Goal: Check status

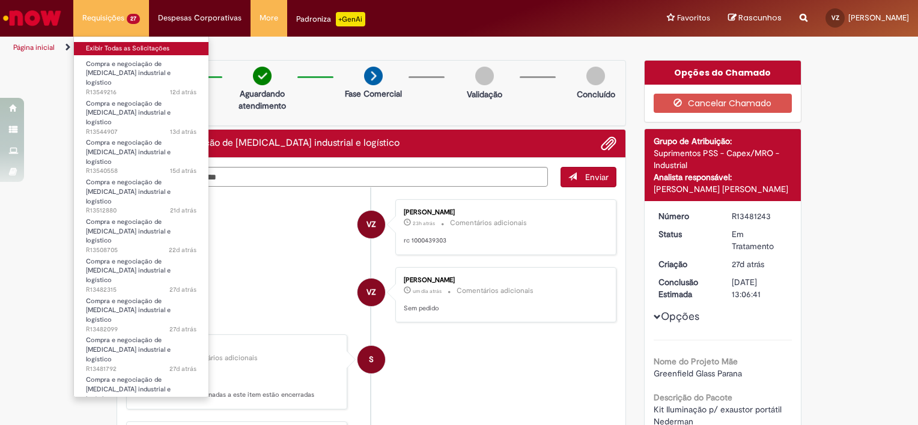
scroll to position [60, 0]
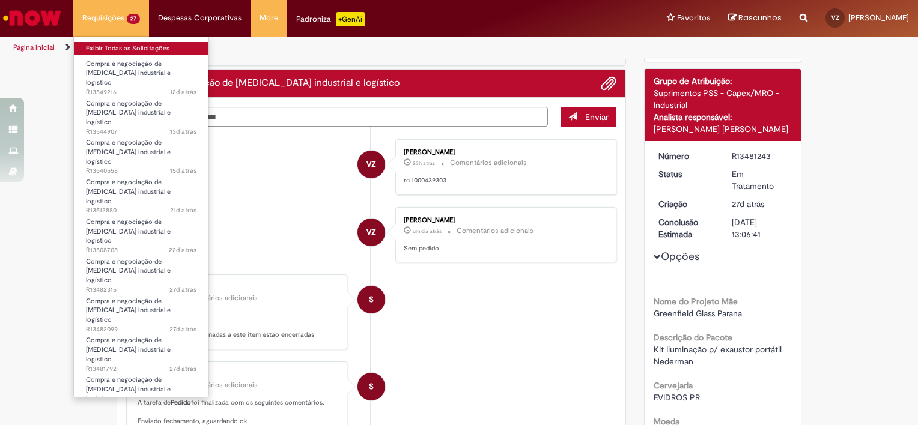
click at [121, 44] on link "Exibir Todas as Solicitações" at bounding box center [141, 48] width 135 height 13
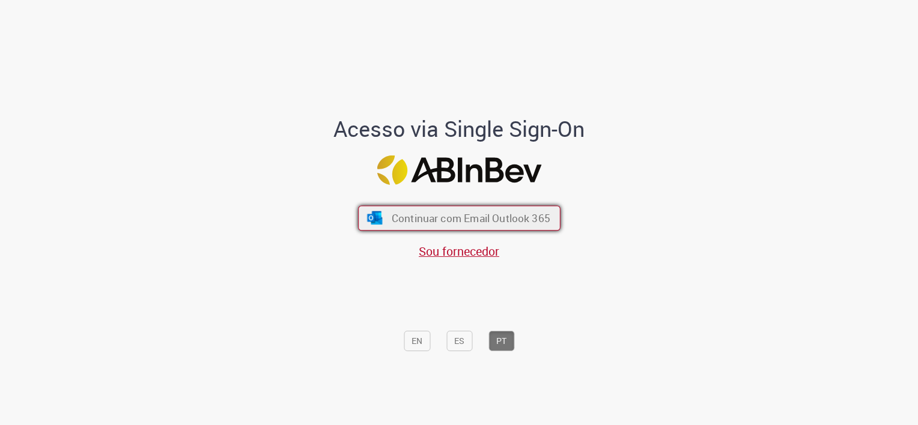
click at [400, 212] on span "Continuar com Email Outlook 365" at bounding box center [470, 218] width 159 height 14
click at [431, 221] on span "Continuar com Email Outlook 365" at bounding box center [470, 218] width 159 height 14
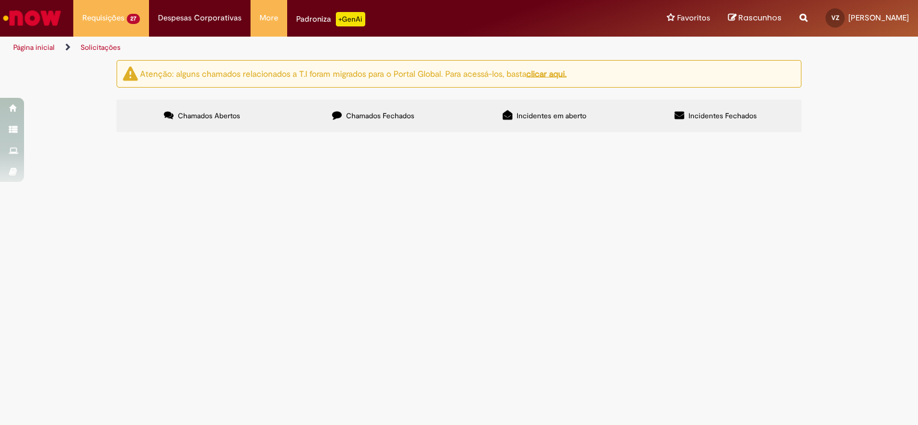
click at [90, 135] on div "Atenção: alguns chamados relacionados a T.I foram migrados para o Portal Global…" at bounding box center [459, 98] width 918 height 76
click at [0, 0] on span "Compra e negociação de [MEDICAL_DATA] industrial e logístico" at bounding box center [0, 0] width 0 height 0
